Goal: Information Seeking & Learning: Learn about a topic

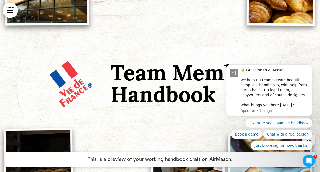
scroll to position [51, 0]
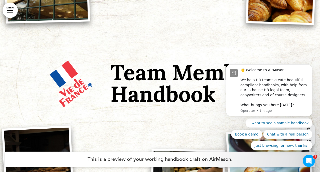
click at [173, 32] on div at bounding box center [160, 95] width 320 height 292
click at [207, 124] on div "Team Member Handbook" at bounding box center [160, 92] width 255 height 108
click at [204, 115] on td "Team Member Handbook" at bounding box center [198, 80] width 178 height 85
click at [279, 91] on div "👋 Welcome to AirMason! We help HR teams create beautiful, compliant handbooks, …" at bounding box center [274, 87] width 68 height 40
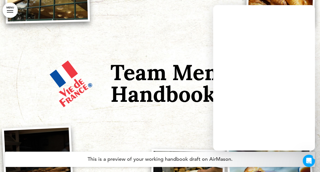
scroll to position [0, 0]
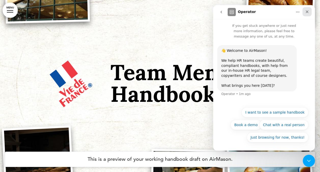
click at [307, 10] on icon "Close" at bounding box center [307, 12] width 4 height 4
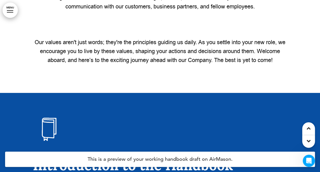
scroll to position [815, 0]
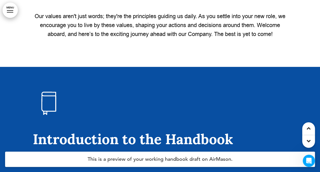
scroll to position [866, 0]
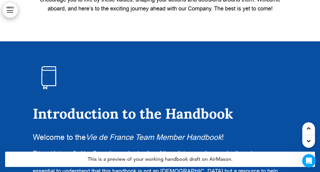
click at [308, 159] on icon "Open Intercom Messenger" at bounding box center [308, 160] width 8 height 8
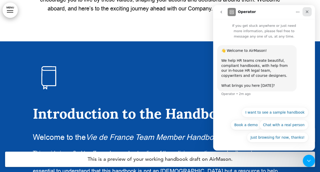
click at [308, 11] on icon "Close" at bounding box center [307, 11] width 3 height 3
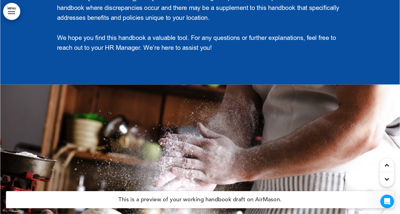
scroll to position [1146, 0]
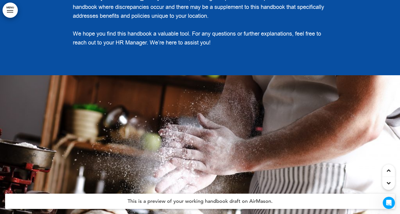
drag, startPoint x: 235, startPoint y: 3, endPoint x: 268, endPoint y: 55, distance: 61.6
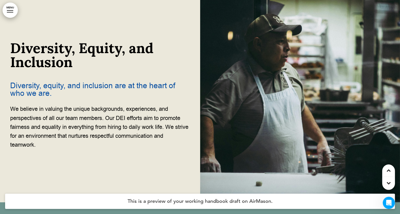
scroll to position [2069, 0]
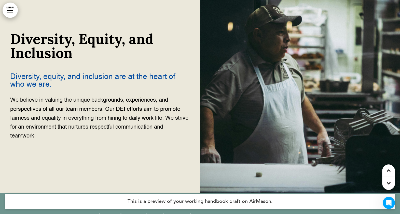
click at [286, 79] on img at bounding box center [300, 86] width 200 height 214
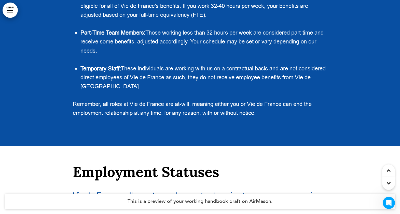
scroll to position [5253, 0]
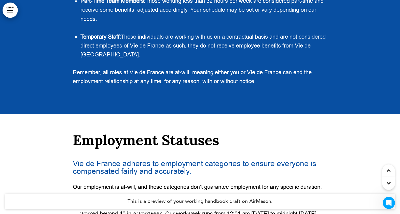
click at [128, 47] on span "Temporary Staff: These individuals are working with us on a contractual basis a…" at bounding box center [202, 45] width 245 height 25
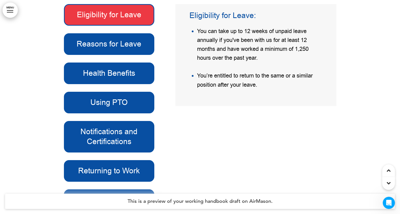
scroll to position [36, 0]
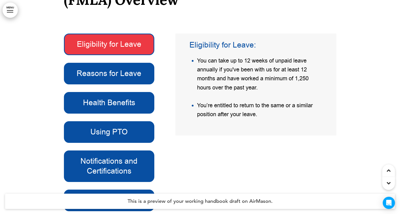
scroll to position [14375, 0]
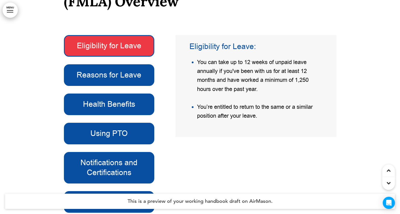
click at [224, 134] on div "Eligibility for Leave: You can take up to 12 weeks of unpaid leave annually if …" at bounding box center [255, 86] width 153 height 97
click at [264, 117] on li "You’re entitled to return to the same or a similar position after your leave." at bounding box center [259, 112] width 125 height 18
drag, startPoint x: 260, startPoint y: 117, endPoint x: 262, endPoint y: 120, distance: 4.0
click at [259, 118] on li "You’re entitled to return to the same or a similar position after your leave." at bounding box center [259, 112] width 125 height 18
click at [216, 93] on span "You can take up to 12 weeks of unpaid leave annually if you've been with us for…" at bounding box center [253, 76] width 112 height 35
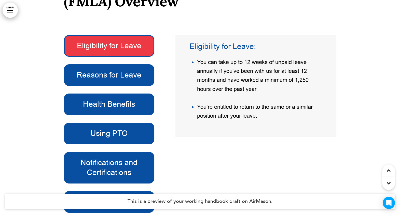
click at [261, 92] on li "You can take up to 12 weeks of unpaid leave annually if you've been with us for…" at bounding box center [259, 76] width 125 height 36
click at [224, 92] on span "You can take up to 12 weeks of unpaid leave annually if you've been with us for…" at bounding box center [253, 76] width 112 height 35
click at [263, 94] on li "You can take up to 12 weeks of unpaid leave annually if you've been with us for…" at bounding box center [259, 76] width 125 height 36
